Goal: Information Seeking & Learning: Learn about a topic

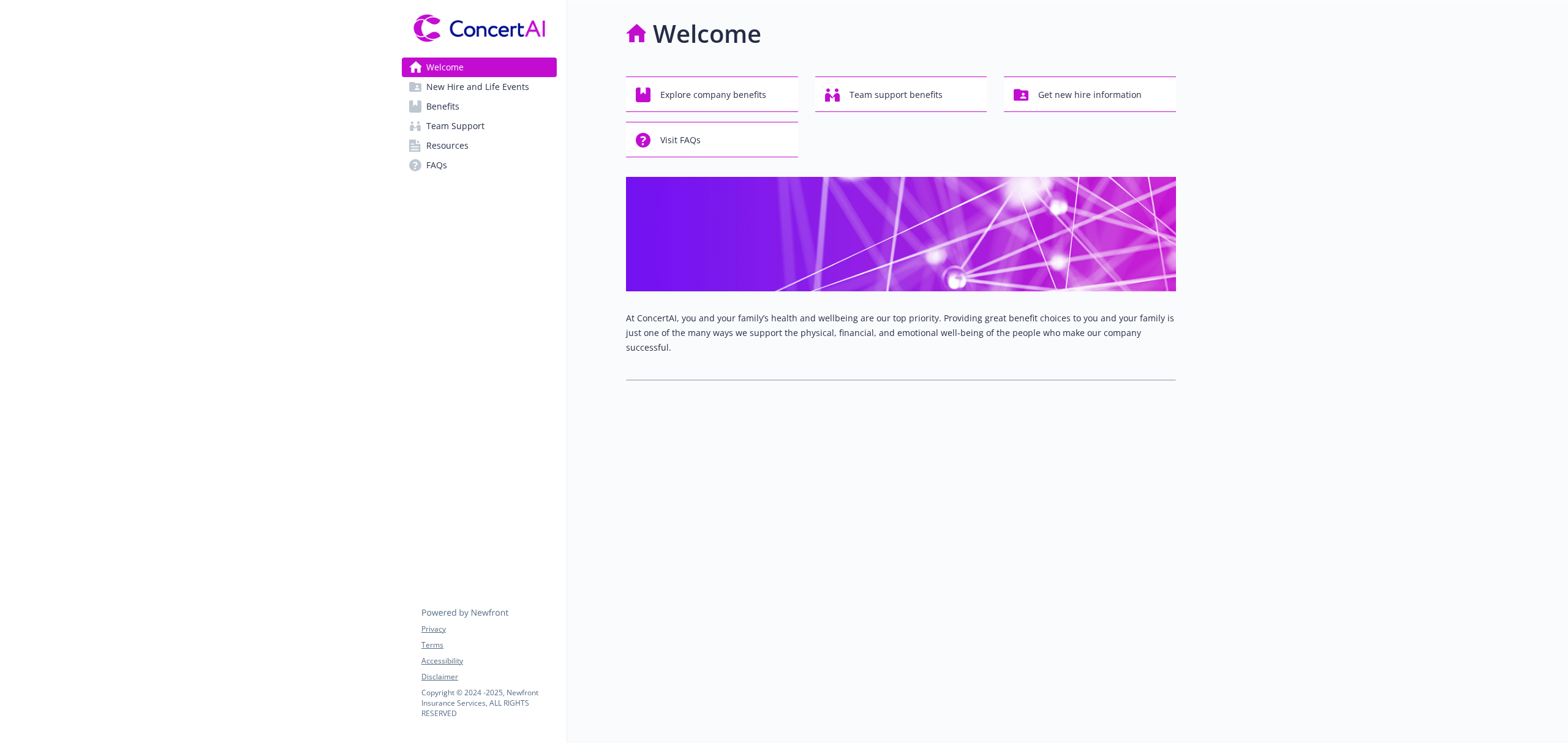
click at [444, 106] on span "Benefits" at bounding box center [442, 106] width 33 height 19
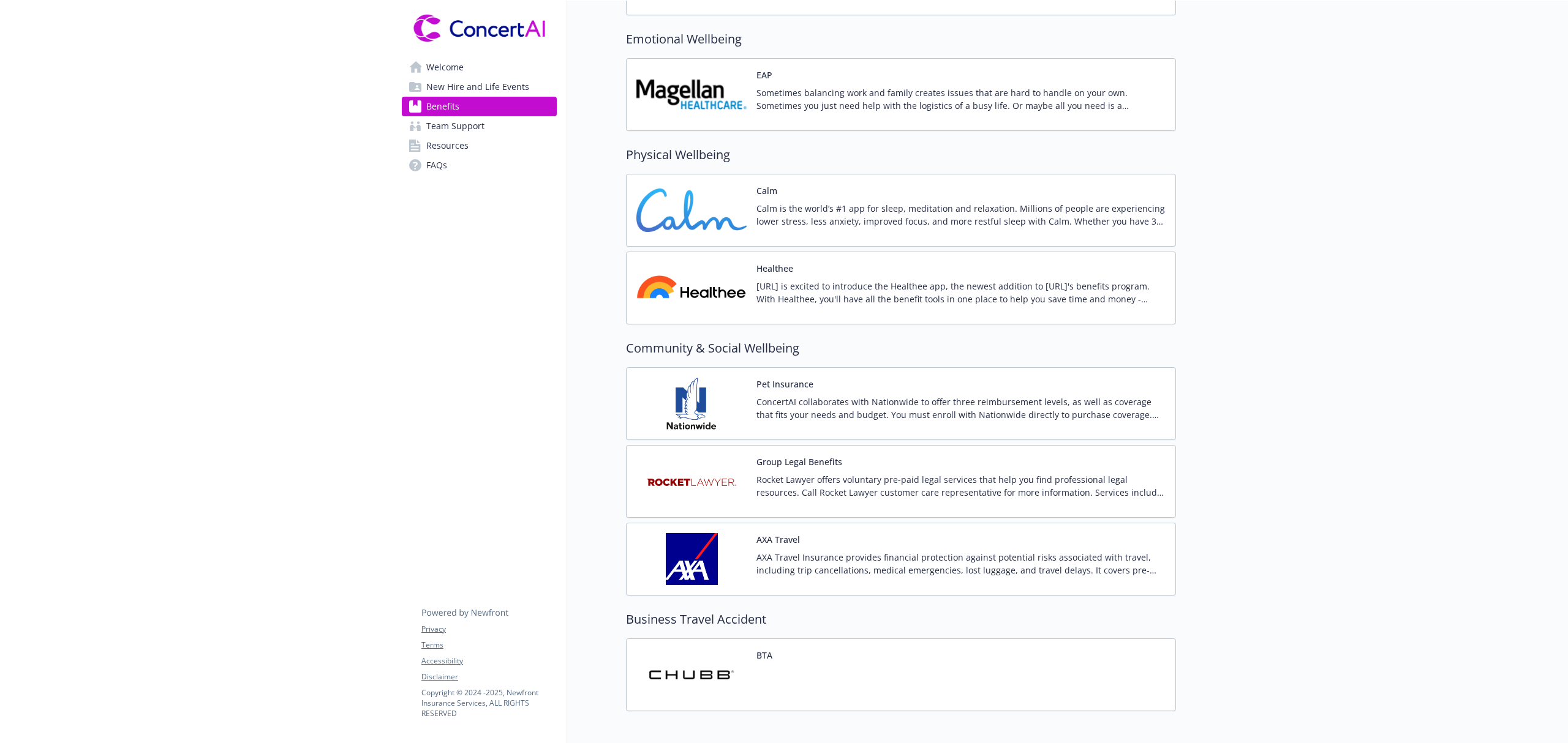
scroll to position [2121, 0]
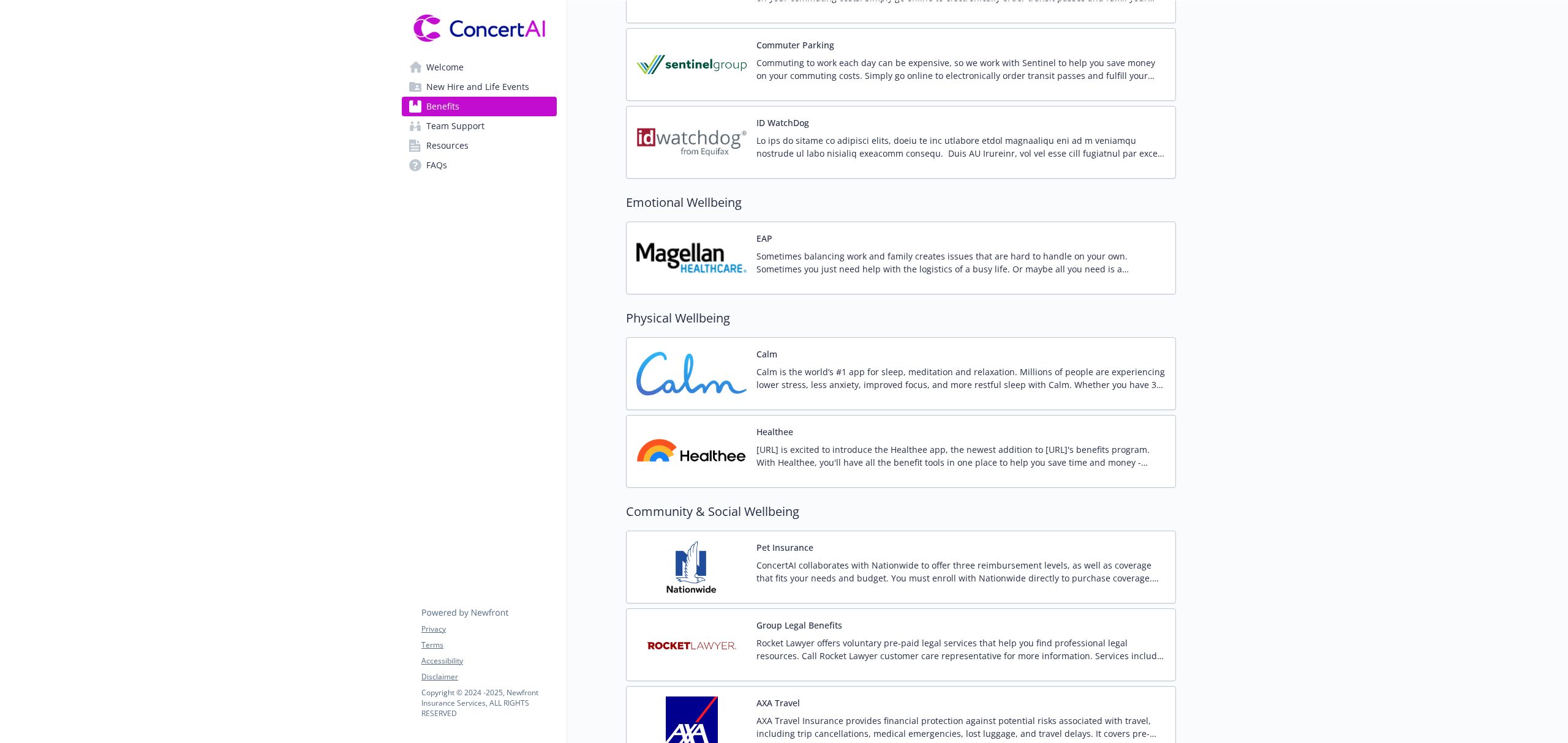
click at [800, 248] on div "EAP Sometimes balancing work and family creates issues that are hard to handle …" at bounding box center [960, 257] width 409 height 52
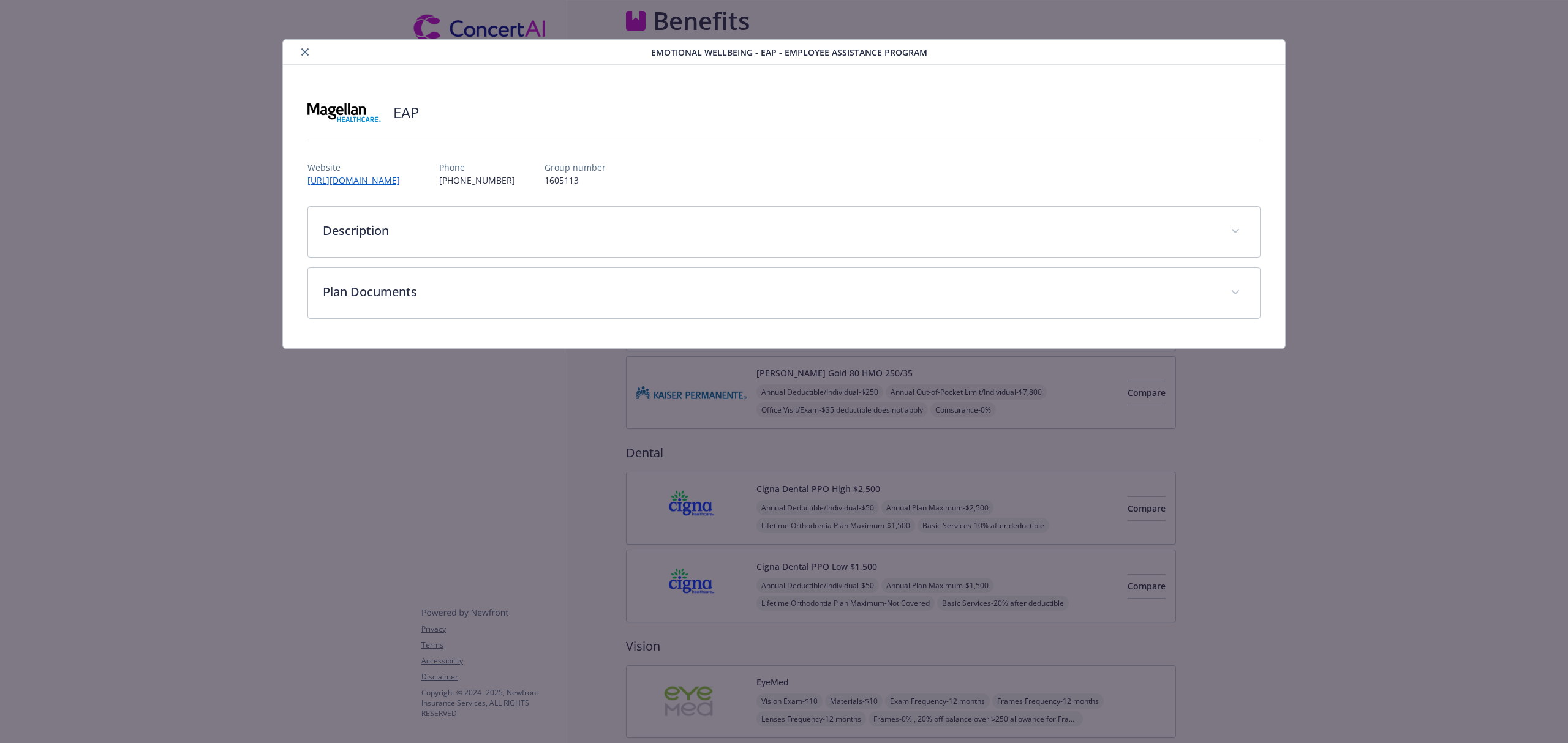
scroll to position [2121, 0]
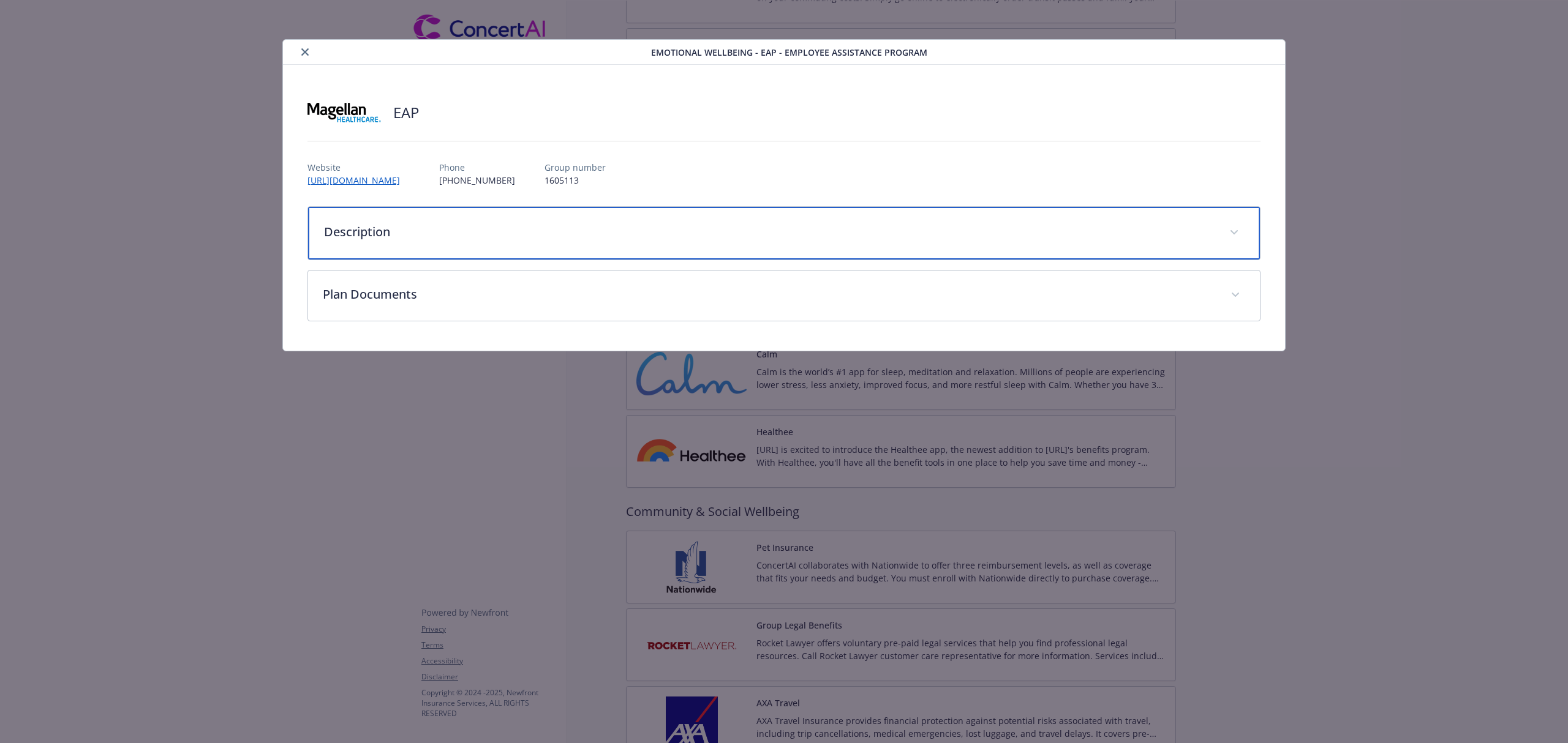
click at [506, 235] on p "Description" at bounding box center [769, 232] width 890 height 19
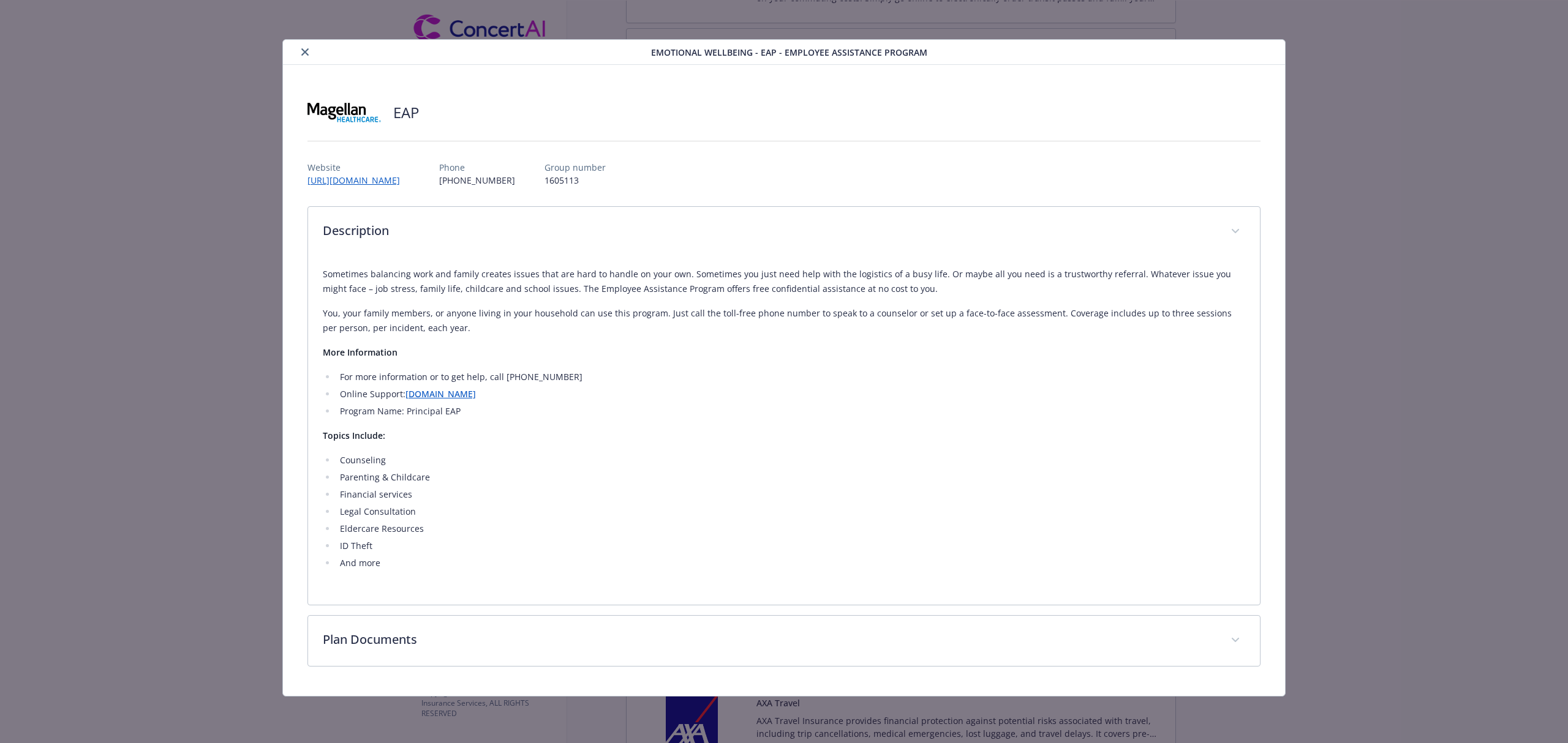
click at [467, 336] on div "Sometimes balancing work and family creates issues that are hard to handle on y…" at bounding box center [783, 419] width 922 height 304
click at [304, 53] on icon "close" at bounding box center [305, 52] width 7 height 7
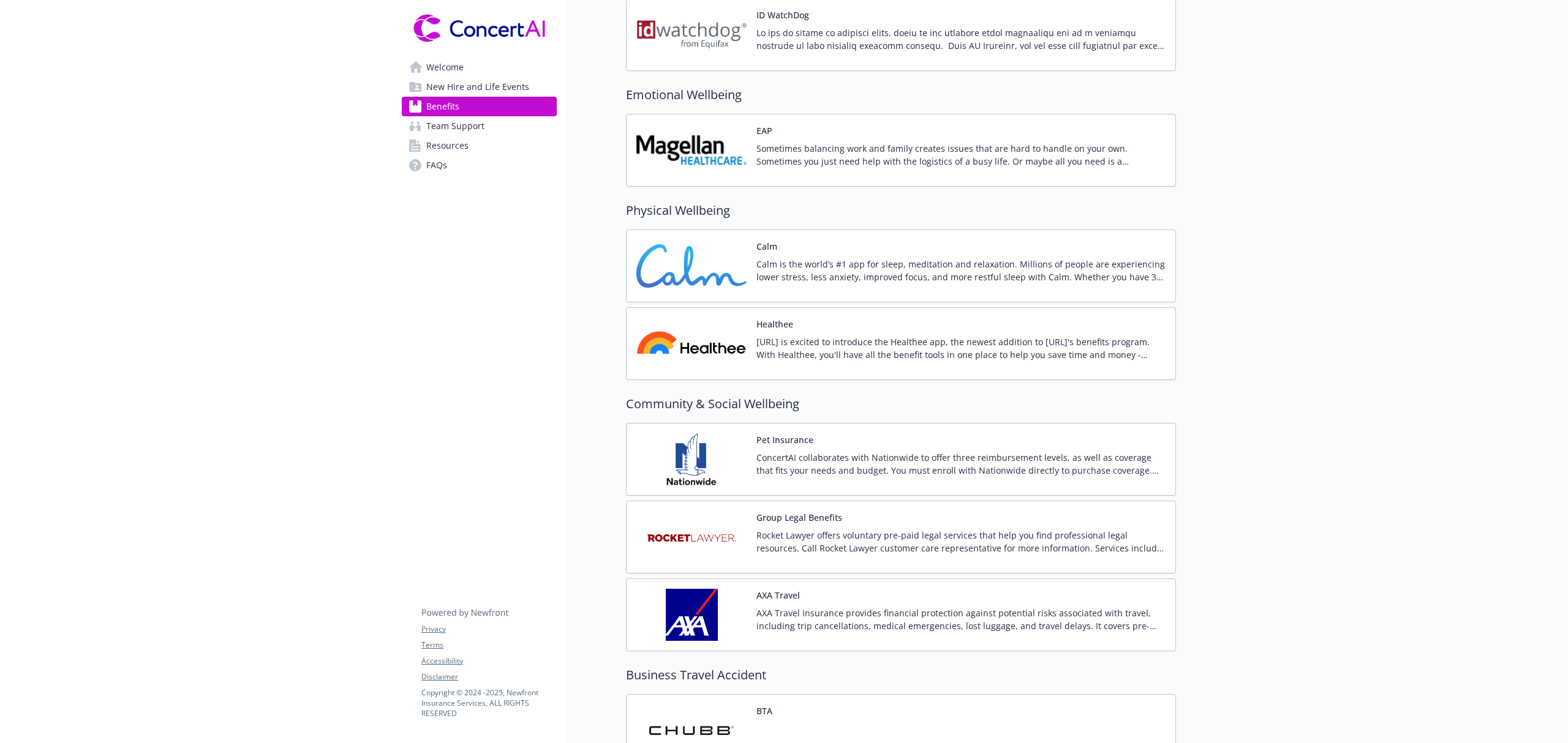
scroll to position [2203, 0]
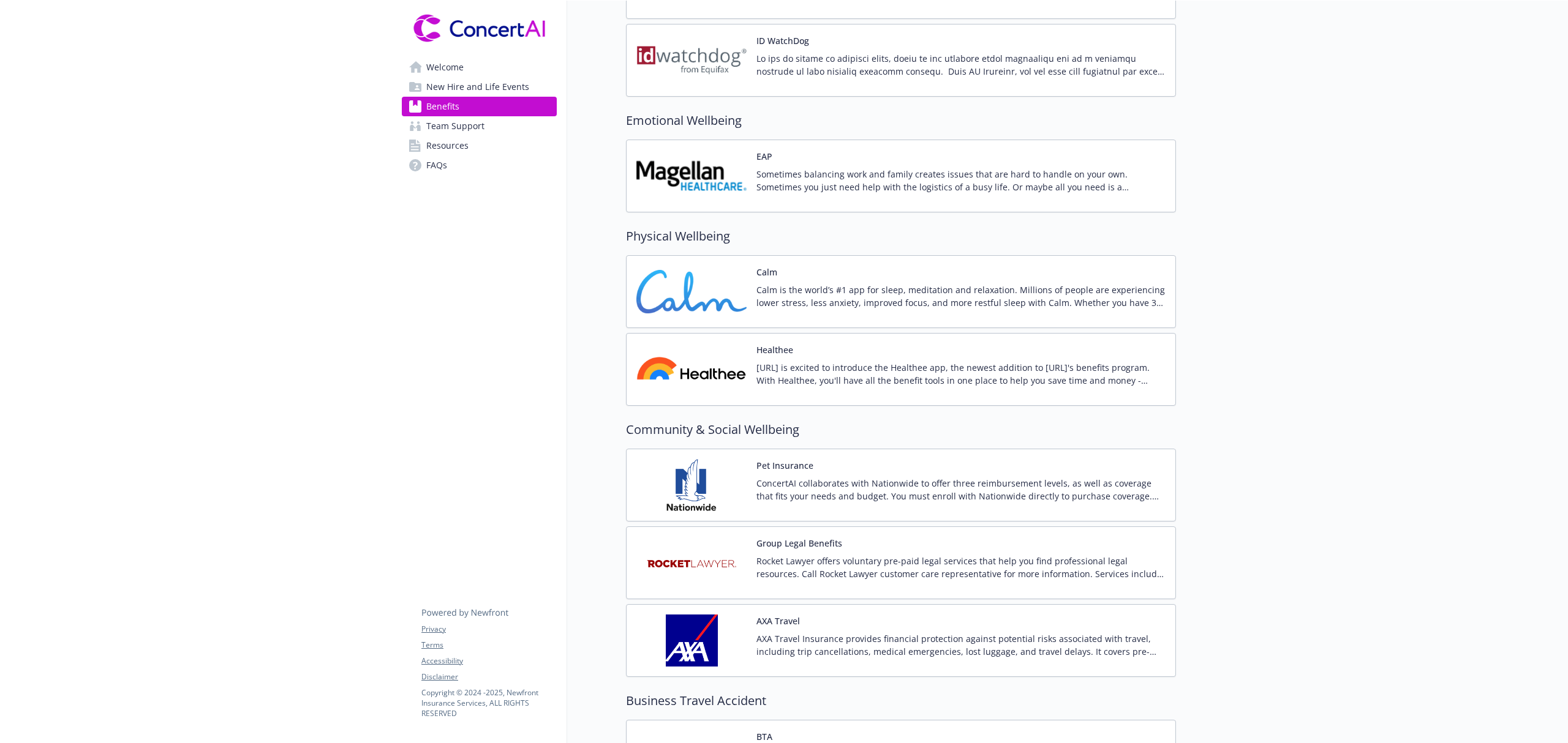
click at [811, 564] on div "Group Legal Benefits Rocket Lawyer offers voluntary pre-paid legal services tha…" at bounding box center [960, 563] width 409 height 52
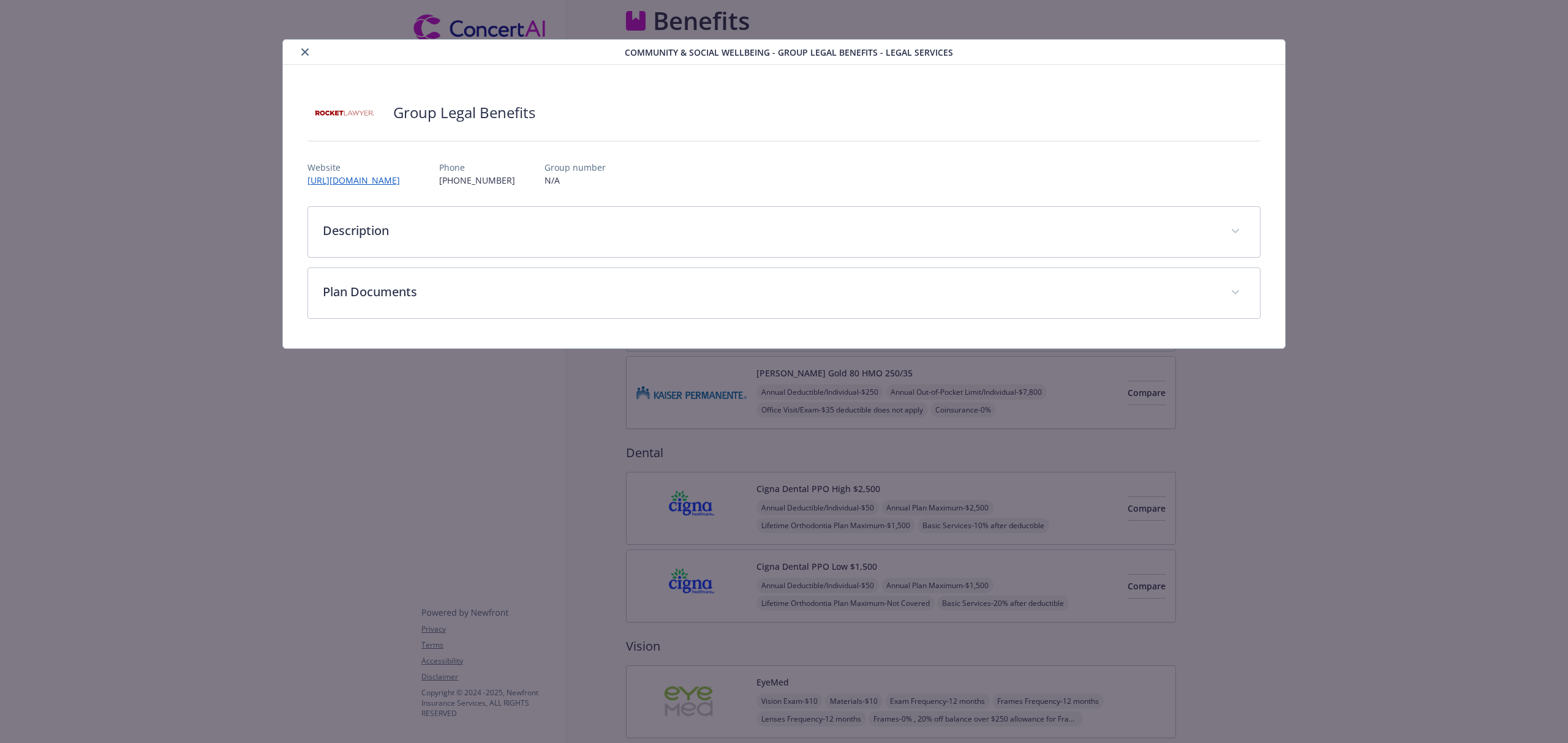
scroll to position [2203, 0]
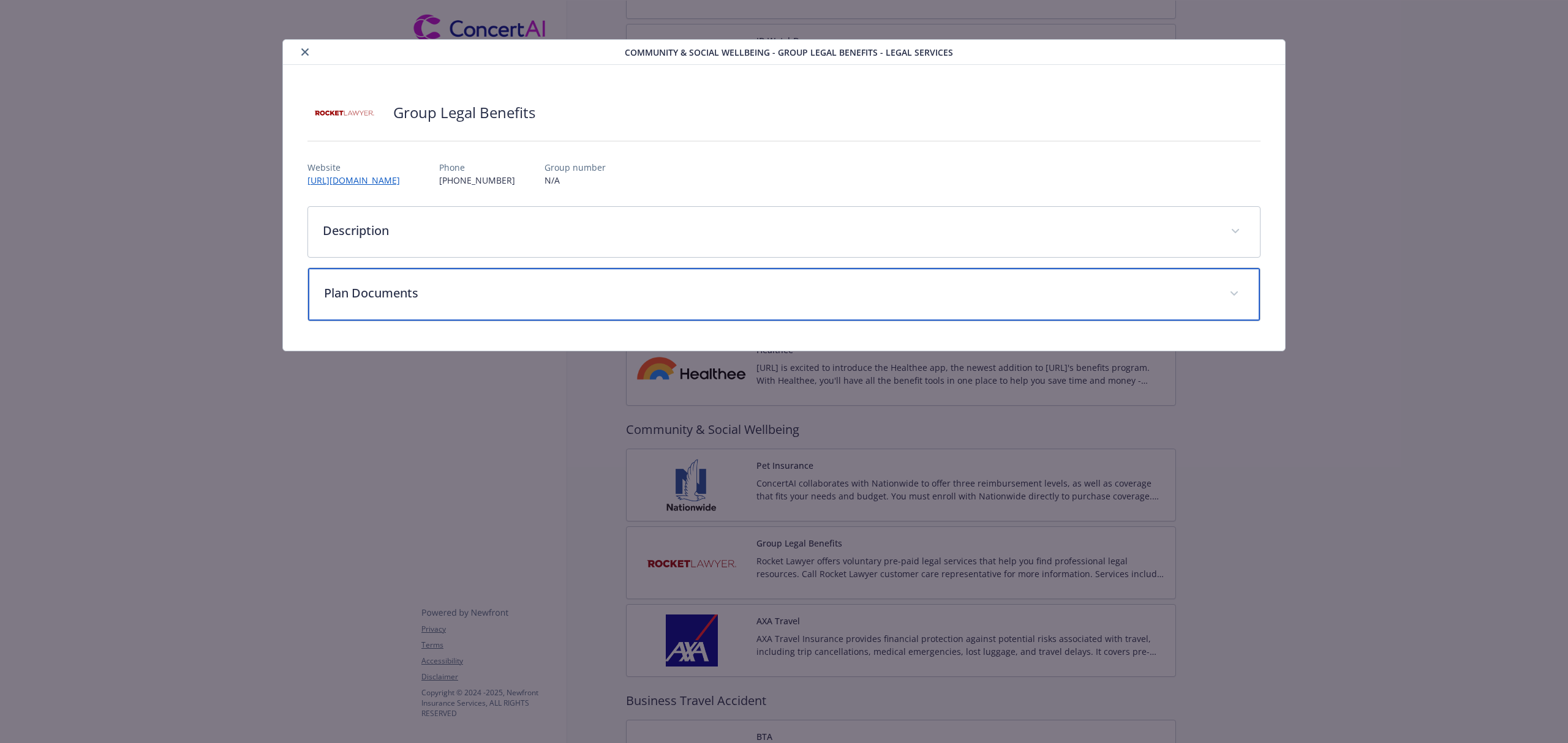
click at [551, 302] on div "Plan Documents" at bounding box center [784, 294] width 952 height 53
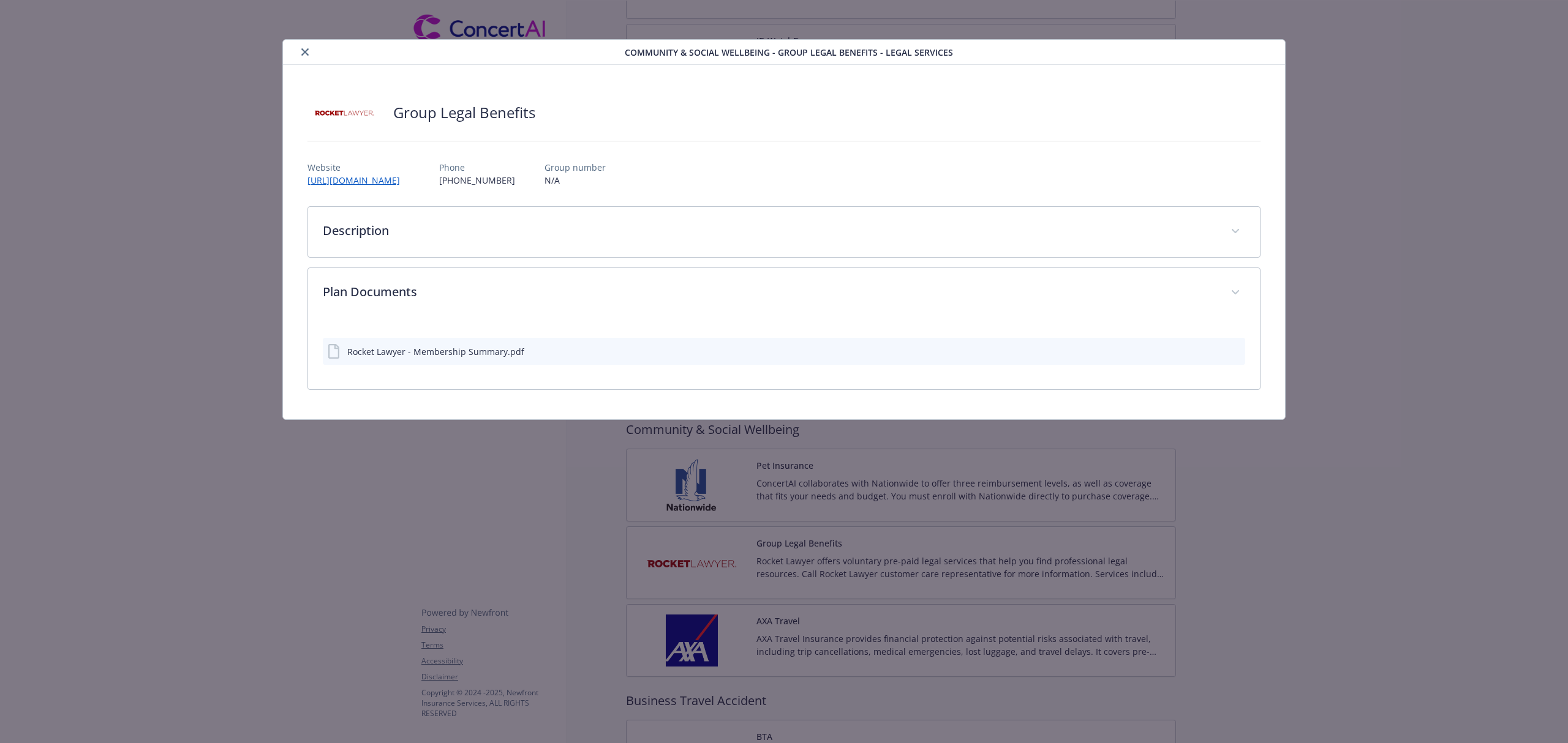
click at [1233, 352] on icon "preview file" at bounding box center [1233, 351] width 11 height 9
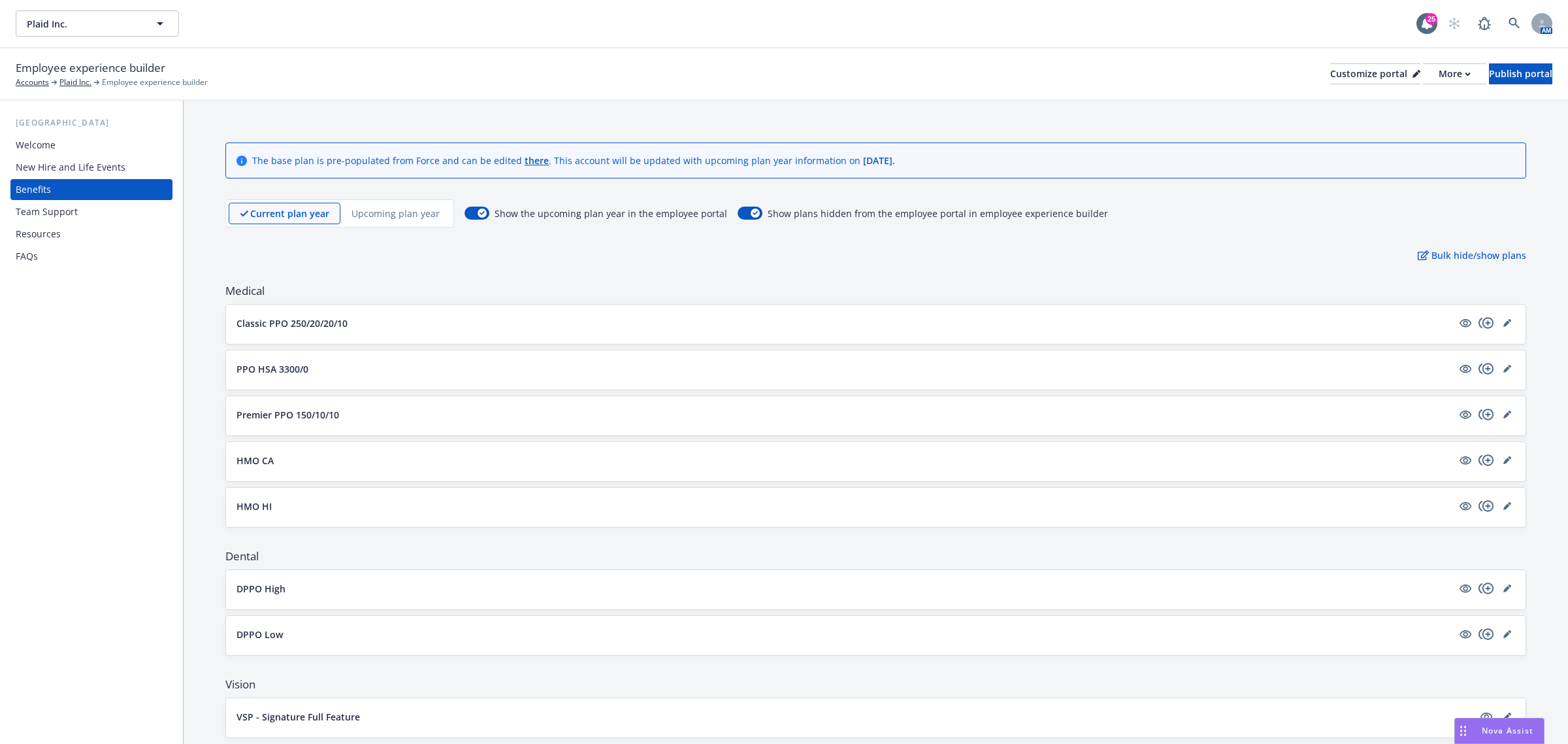
click at [1500, 731] on span "Nova Assist" at bounding box center [1508, 730] width 52 height 11
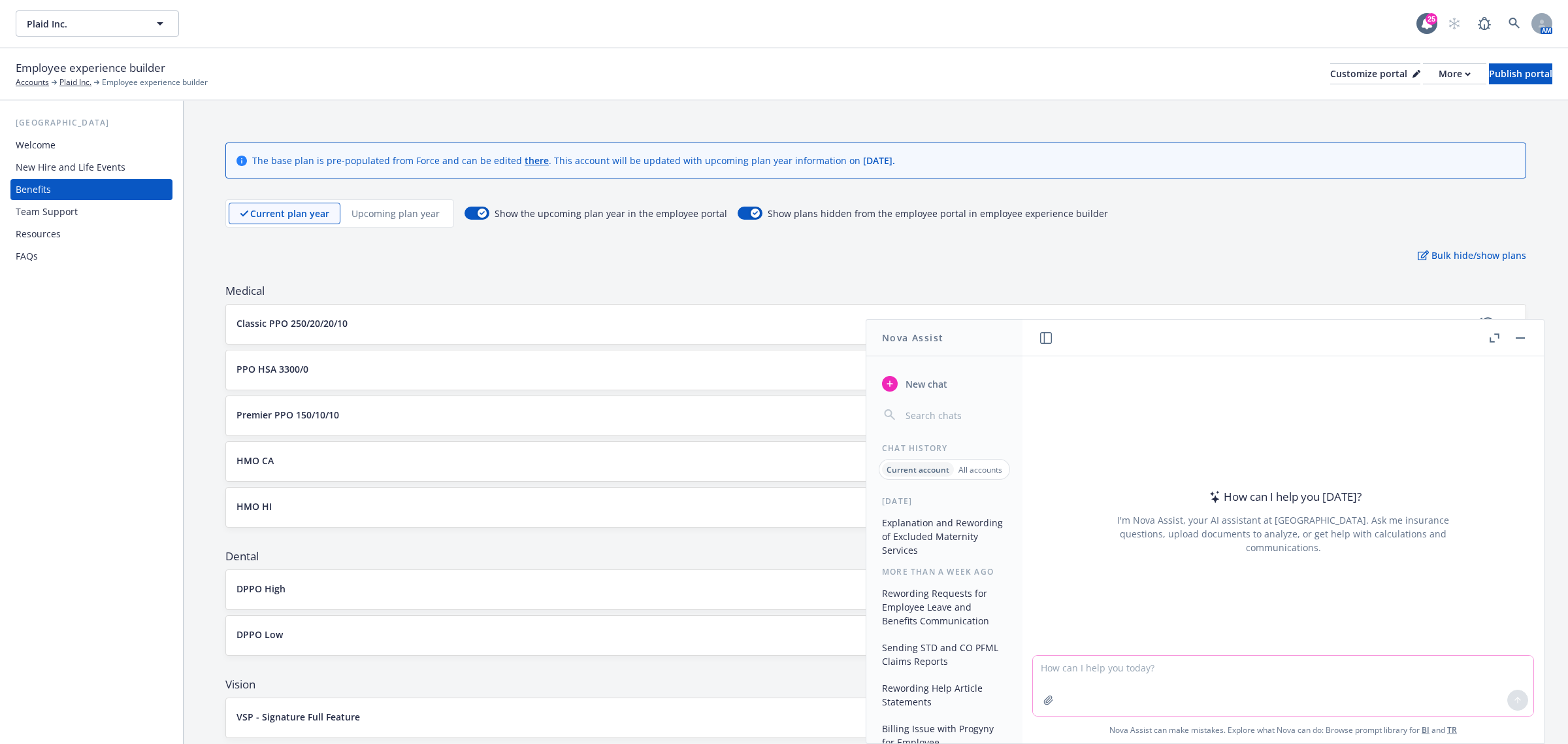
click at [1200, 677] on textarea at bounding box center [1283, 685] width 501 height 60
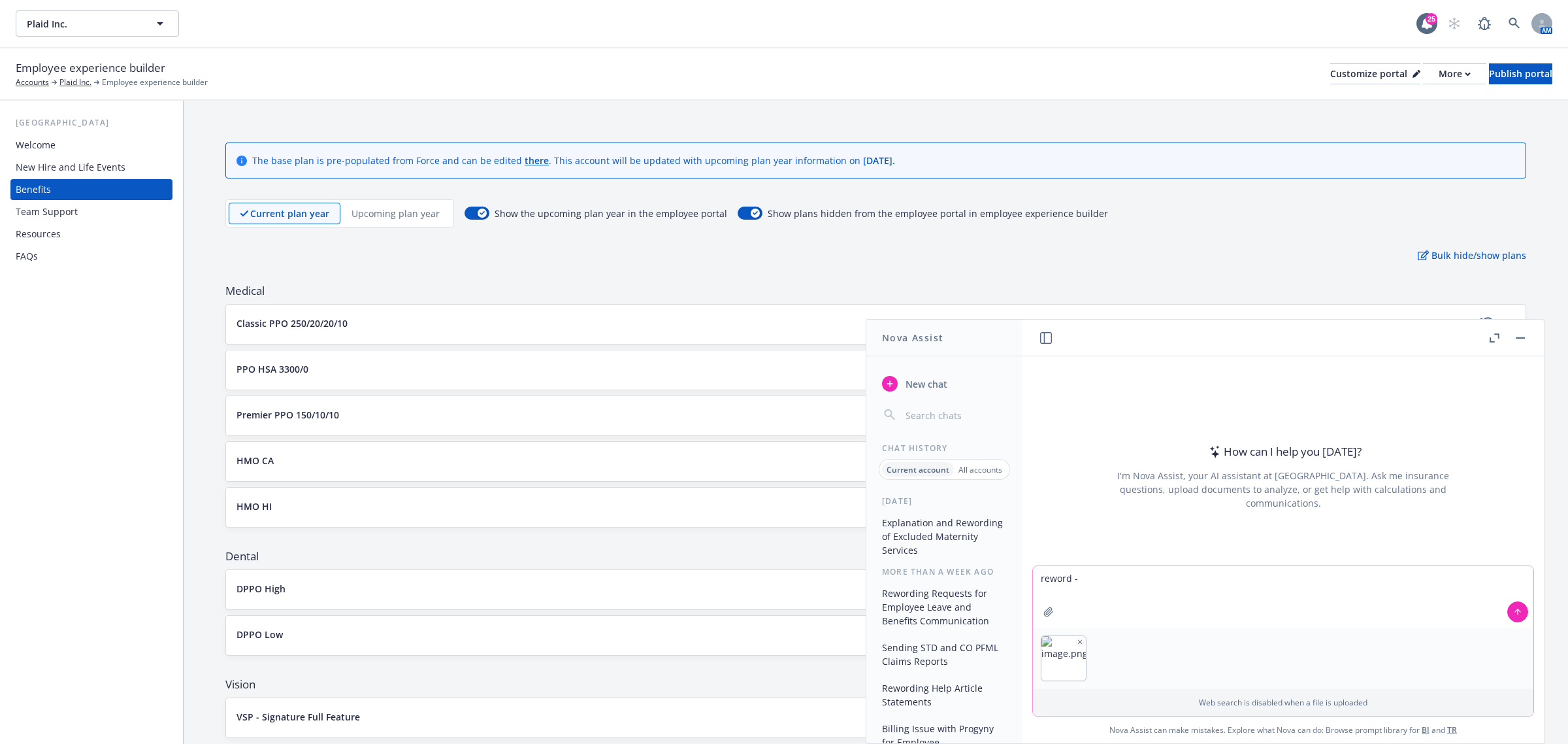
click at [1077, 641] on icon "button" at bounding box center [1080, 642] width 7 height 7
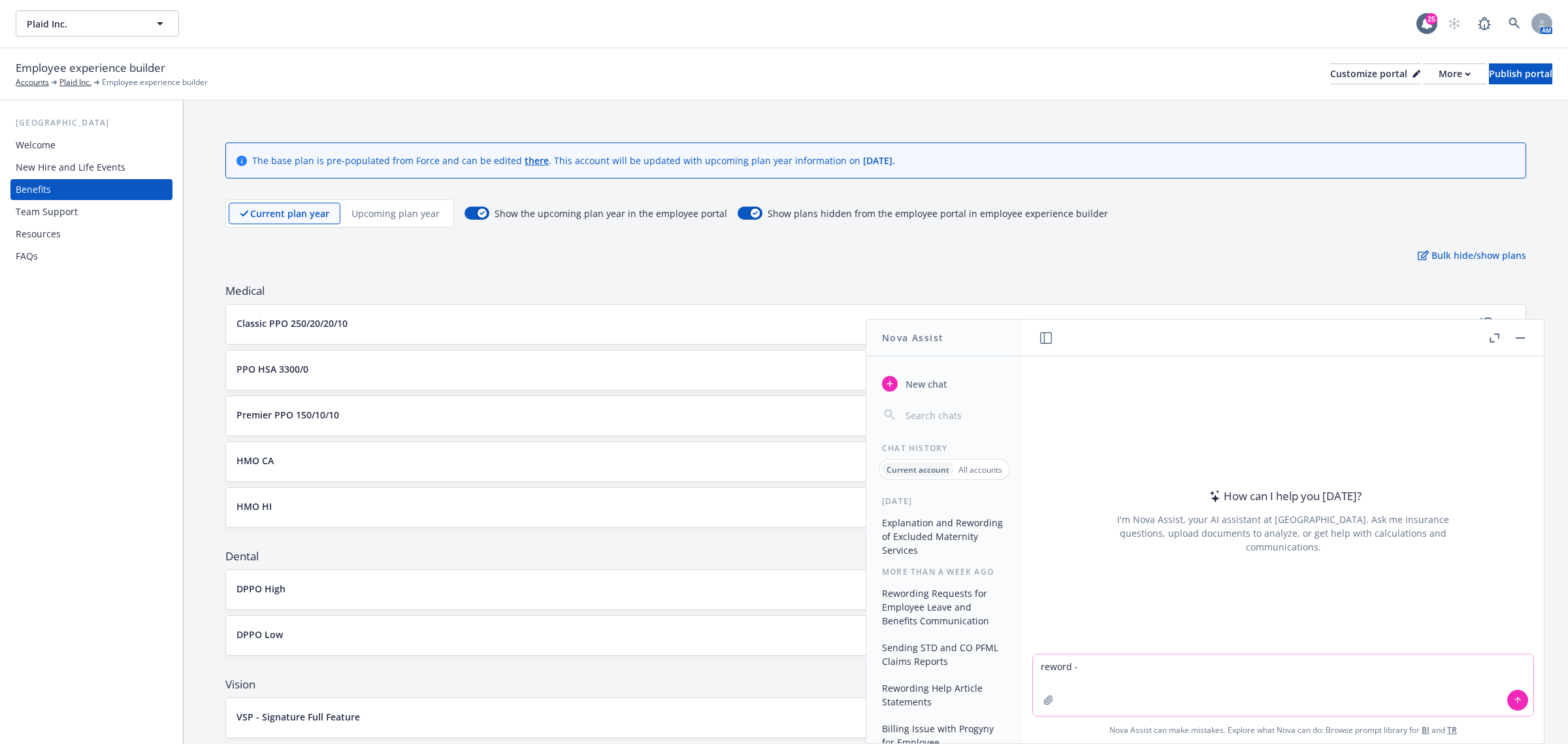
click at [1104, 667] on textarea "reword -" at bounding box center [1283, 685] width 501 height 62
paste textarea "• Encourage employees to participate in group’s challenges as incentive to incr…"
type textarea "reword - • Encourage employees to participate in group’s challenges as incentiv…"
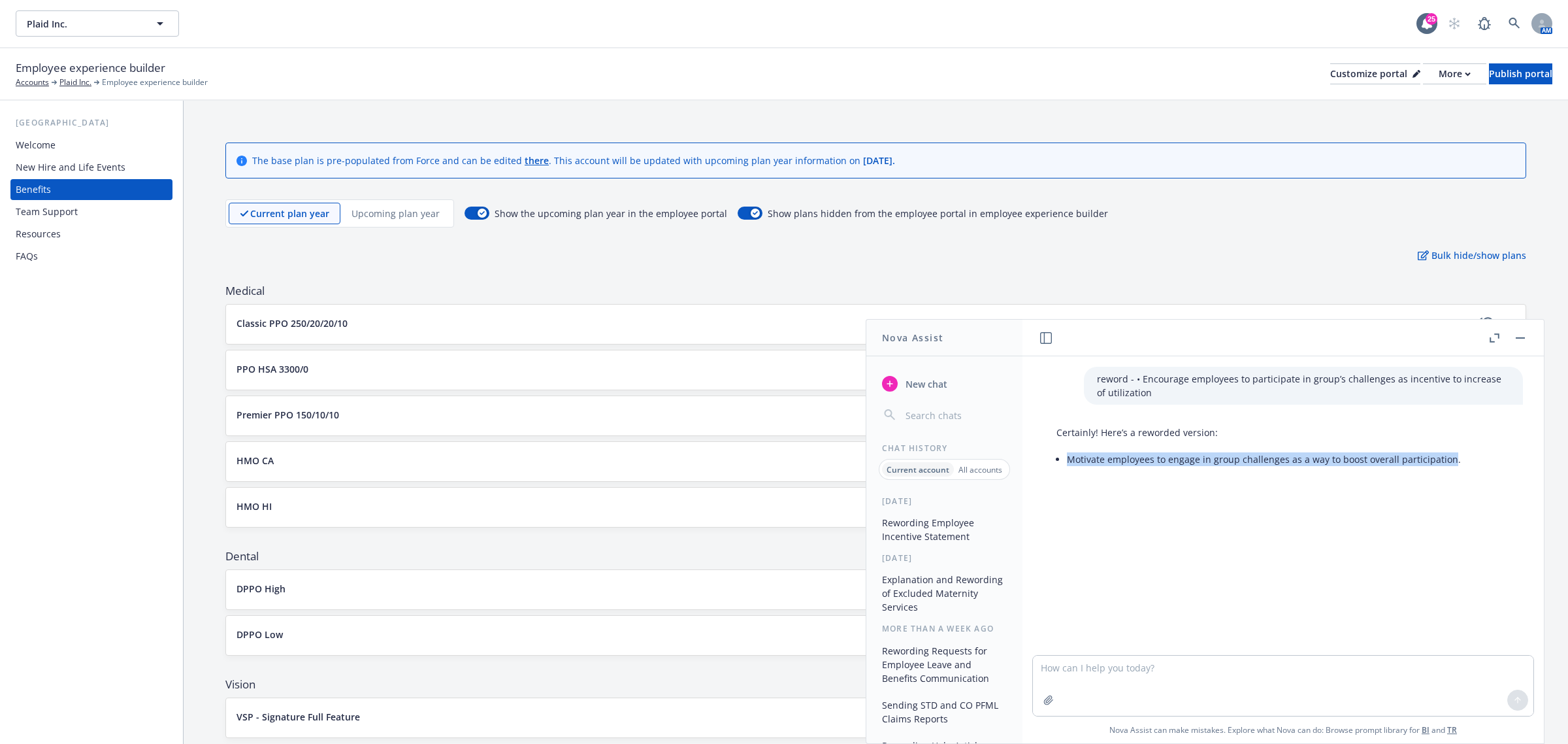
drag, startPoint x: 1447, startPoint y: 458, endPoint x: 1067, endPoint y: 461, distance: 380.0
click at [1067, 461] on li "Motivate employees to engage in group challenges as a way to boost overall part…" at bounding box center [1264, 459] width 394 height 19
copy li "Motivate employees to engage in group challenges as a way to boost overall part…"
click at [1105, 672] on textarea at bounding box center [1283, 685] width 501 height 60
paste textarea
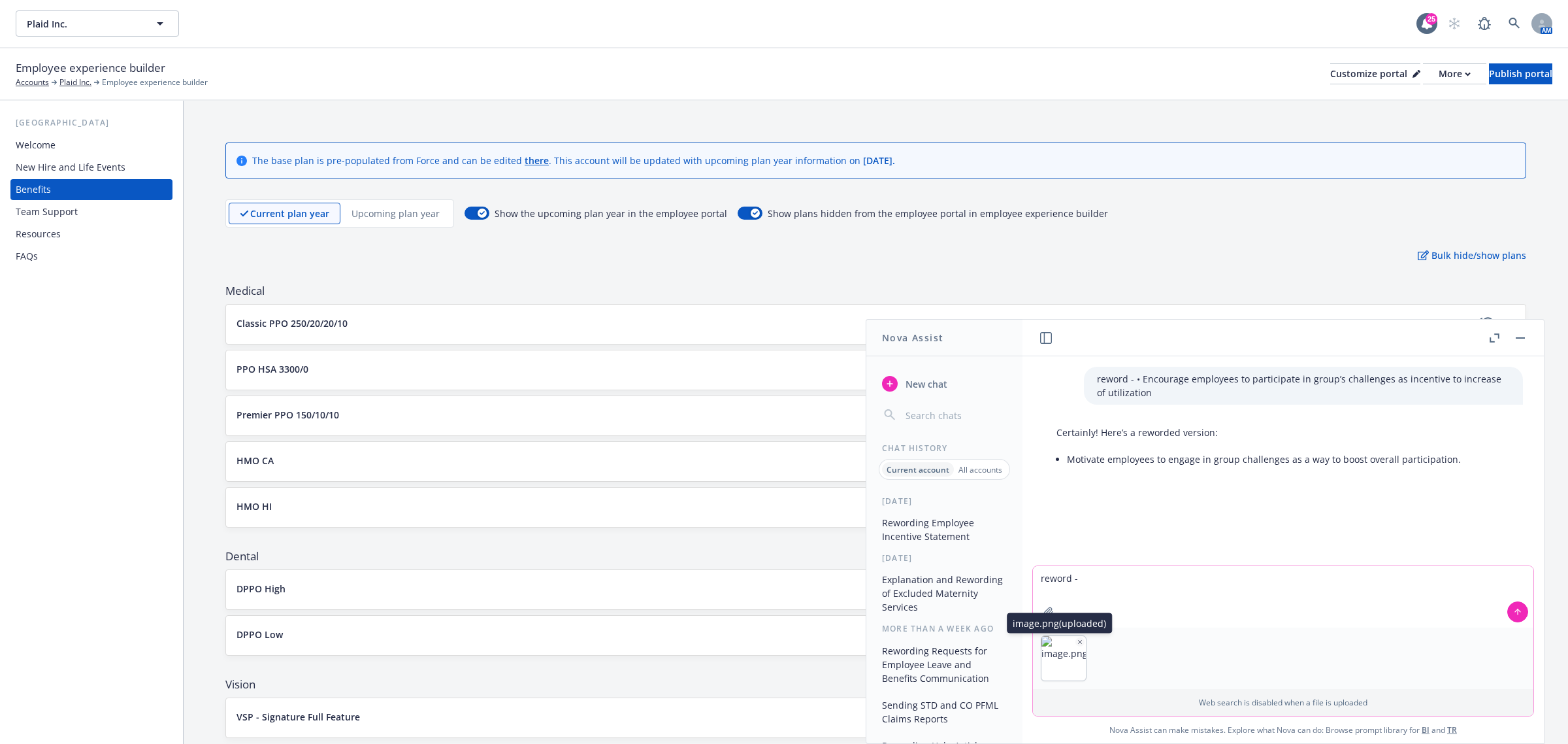
click at [1079, 641] on icon "button" at bounding box center [1080, 641] width 3 height 3
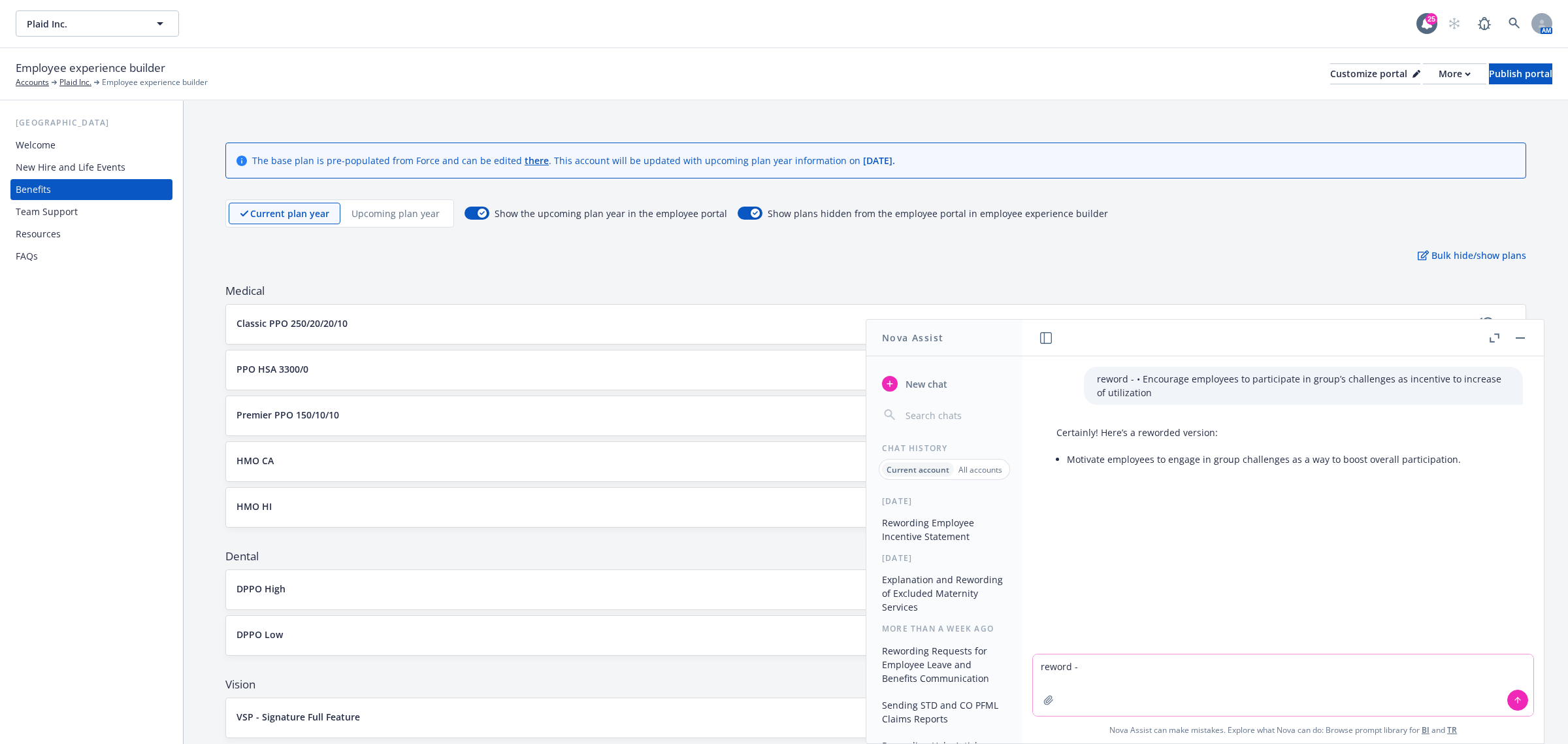
click at [1098, 669] on textarea "reword -" at bounding box center [1283, 685] width 501 height 62
paste textarea "• Remind employees of app’s features and accessibility to their plan benefits"
type textarea "reword - • Remind employees of app’s features and accessibility to their plan b…"
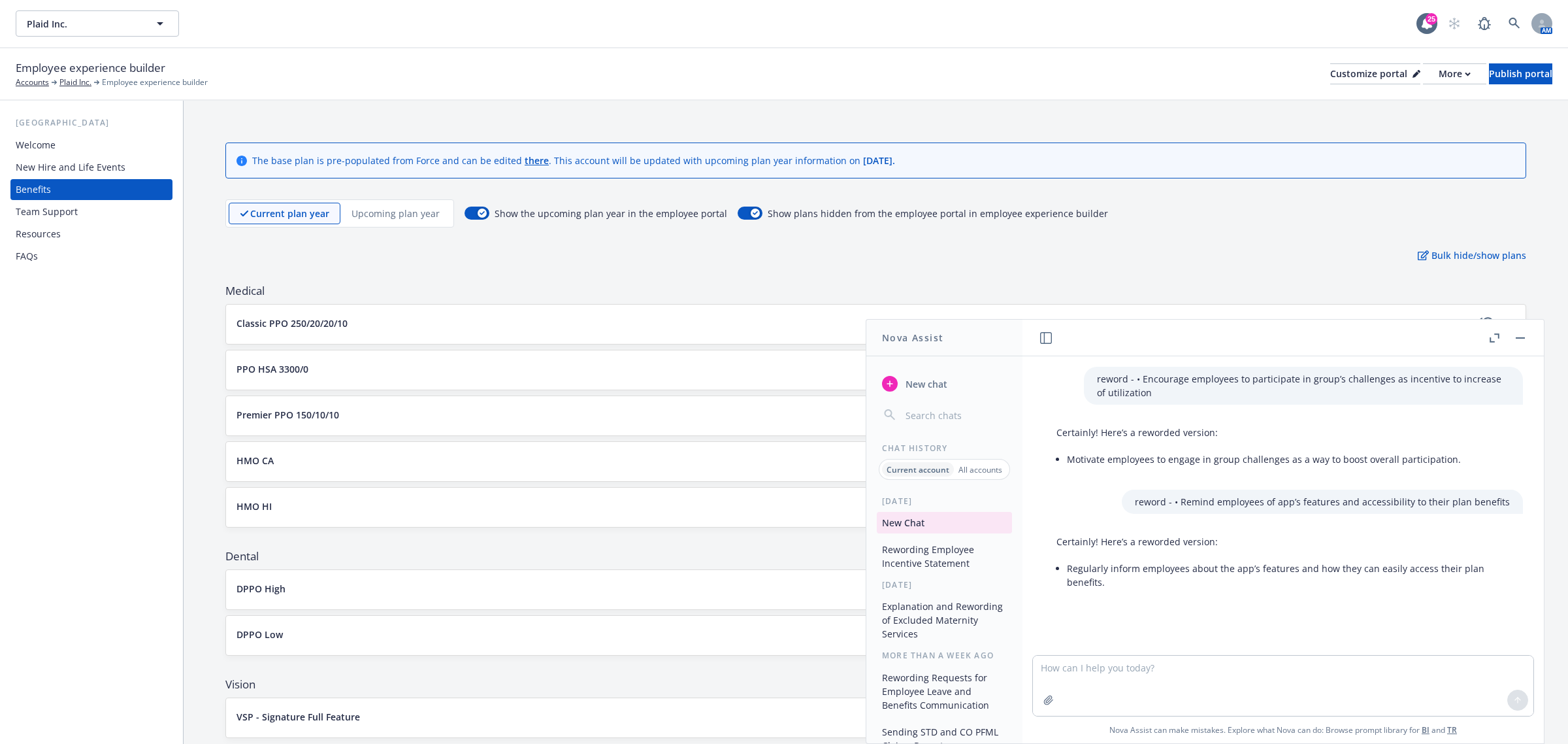
click at [1158, 592] on li "Regularly inform employees about the app’s features and how they can easily acc…" at bounding box center [1289, 575] width 443 height 33
click at [1111, 576] on li "Regularly inform employees about the app’s features and how they can easily acc…" at bounding box center [1289, 575] width 443 height 33
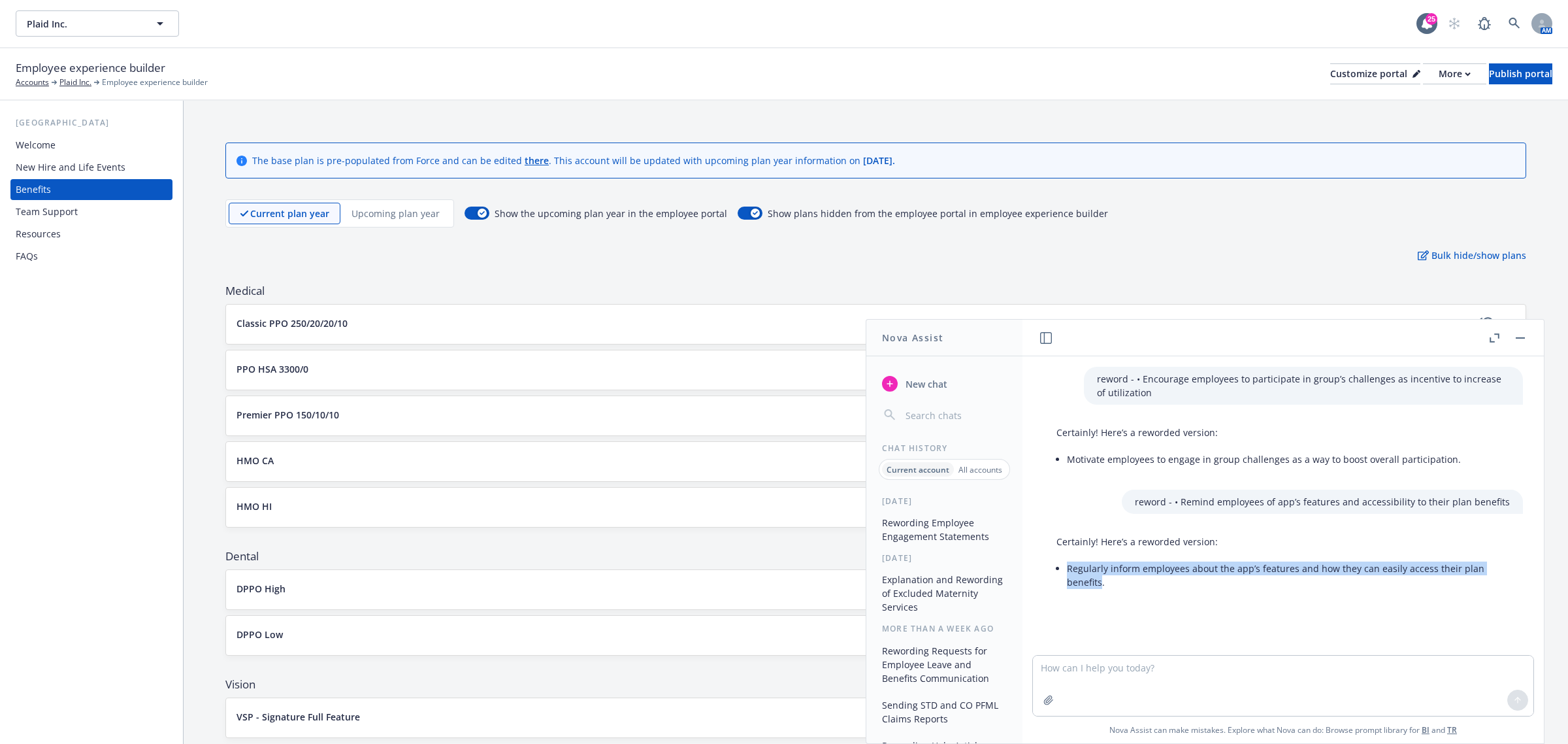
drag, startPoint x: 1102, startPoint y: 580, endPoint x: 1066, endPoint y: 566, distance: 38.6
click at [1067, 566] on li "Regularly inform employees about the app’s features and how they can easily acc…" at bounding box center [1289, 575] width 443 height 33
copy li "Regularly inform employees about the app’s features and how they can easily acc…"
